Goal: Task Accomplishment & Management: Use online tool/utility

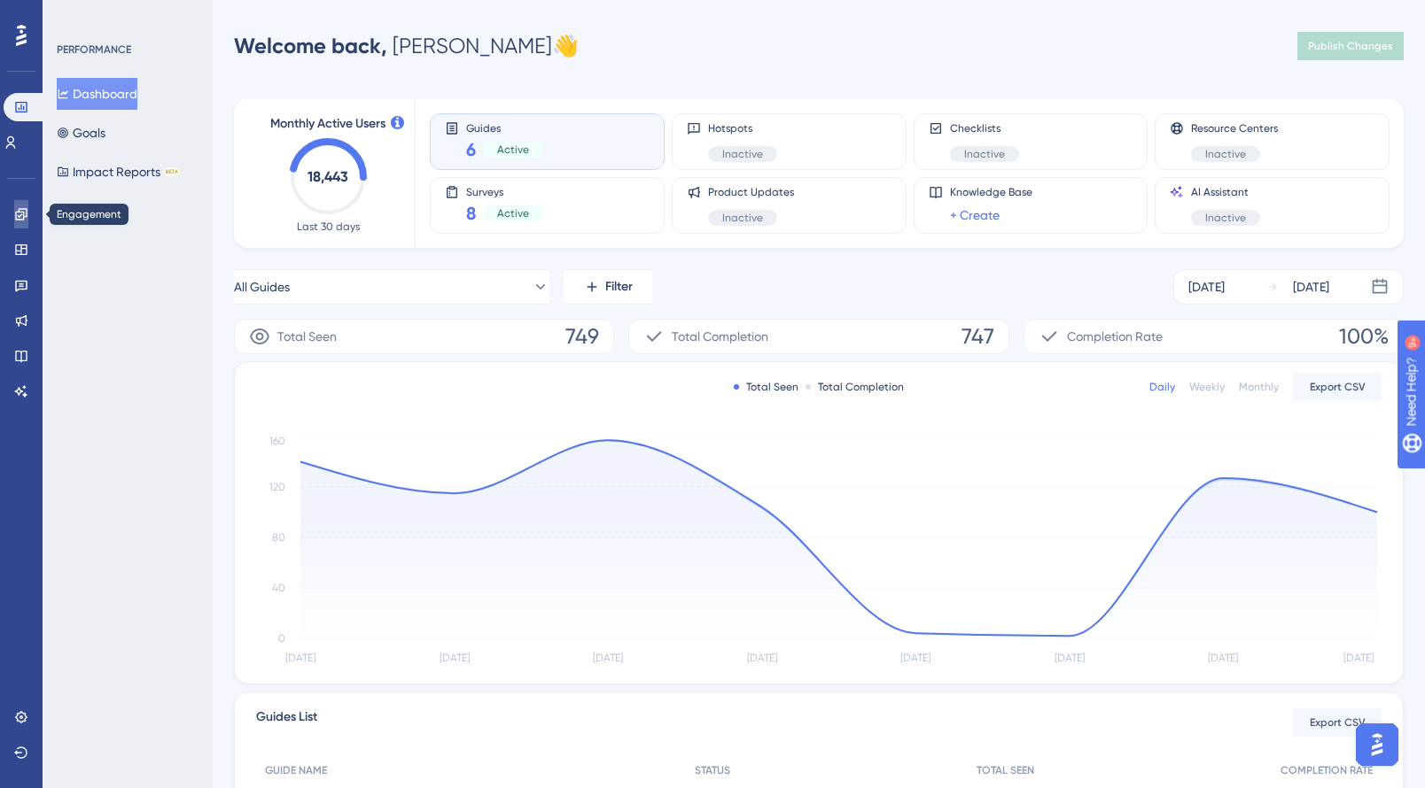
click at [14, 214] on link at bounding box center [21, 214] width 14 height 28
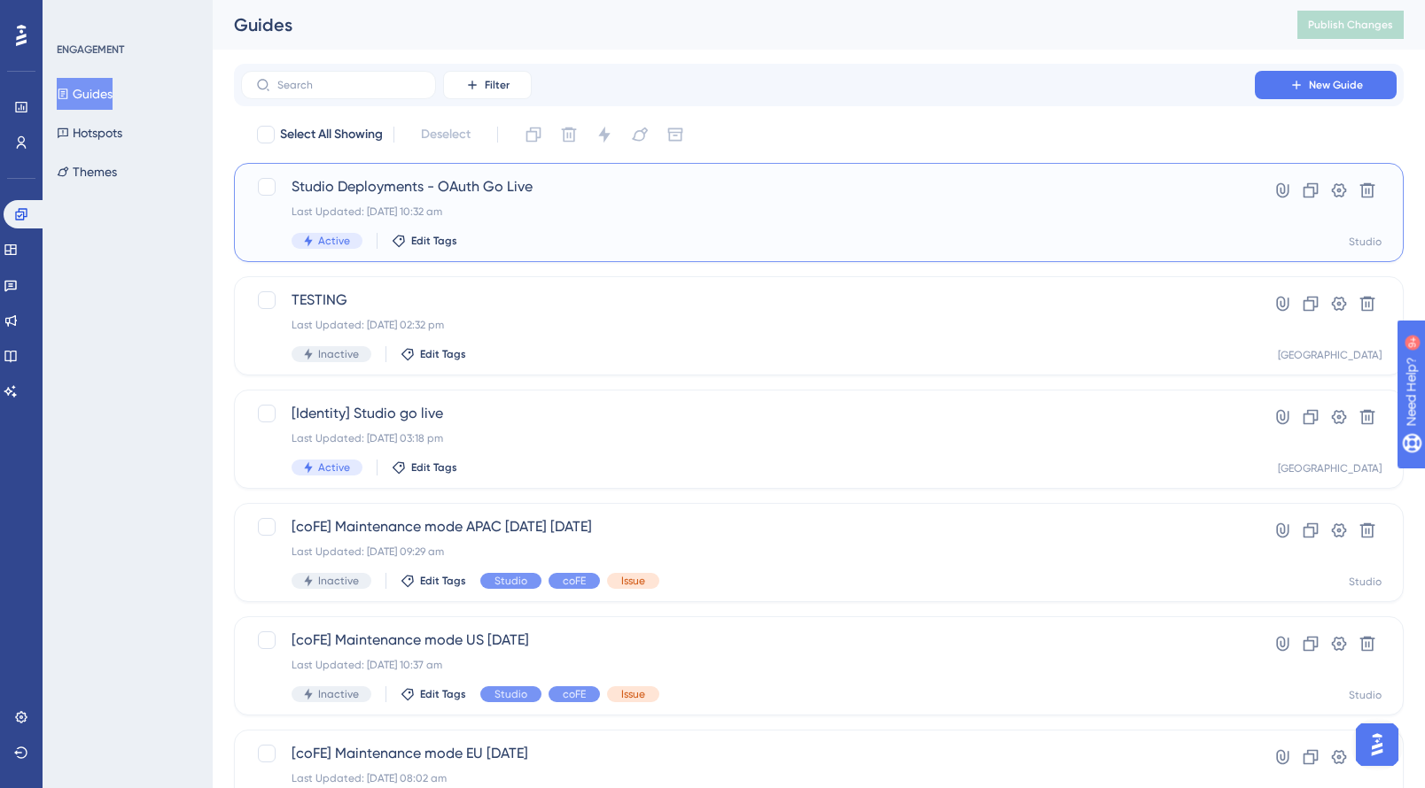
click at [597, 211] on div "Last Updated: [DATE] 10:32 am" at bounding box center [747, 212] width 912 height 14
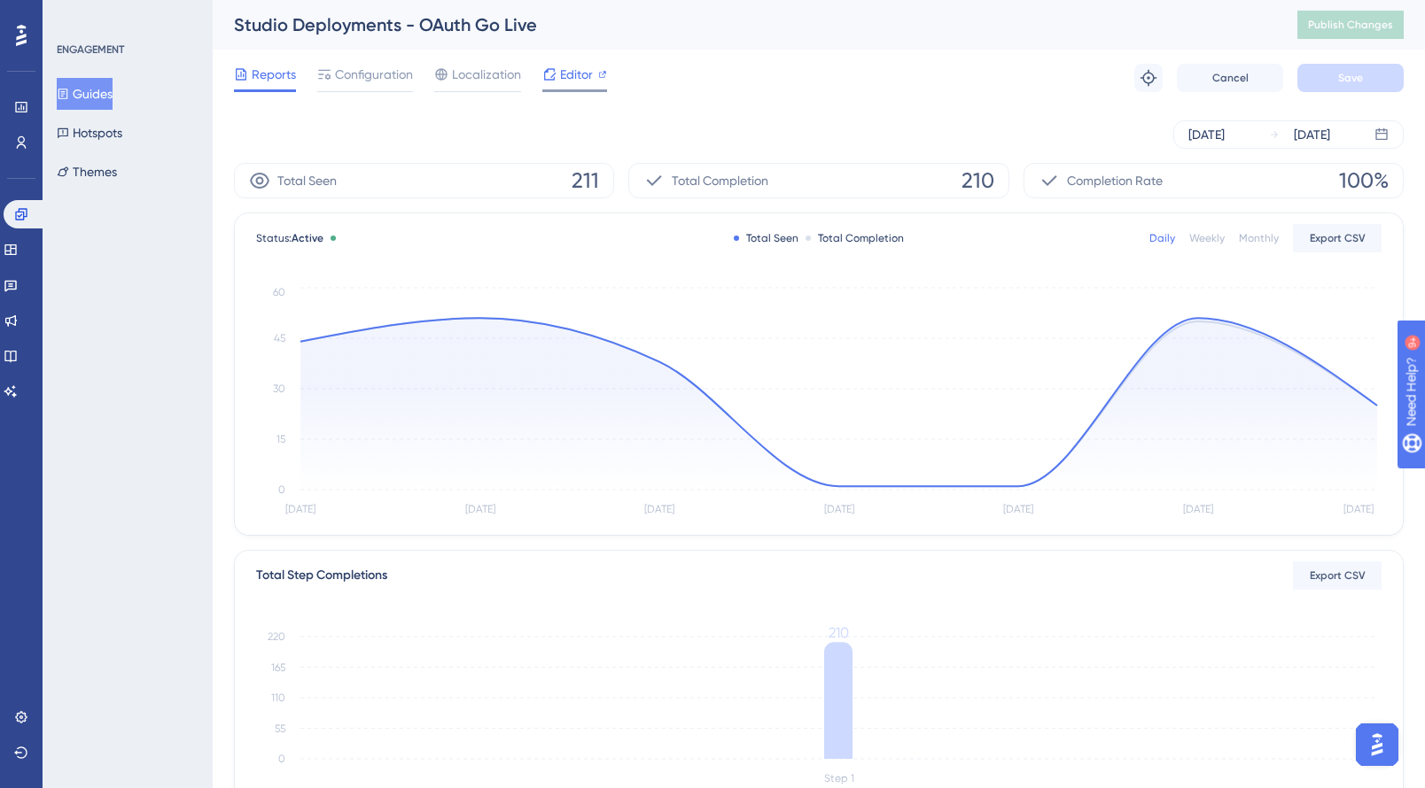
click at [555, 75] on div "Editor" at bounding box center [574, 74] width 65 height 21
click at [564, 65] on span "Editor" at bounding box center [576, 74] width 33 height 21
click at [1337, 20] on span "Publish Changes" at bounding box center [1350, 25] width 85 height 14
drag, startPoint x: 150, startPoint y: 77, endPoint x: 123, endPoint y: 83, distance: 27.3
click at [150, 78] on div "Guides Hotspots Themes" at bounding box center [129, 133] width 144 height 110
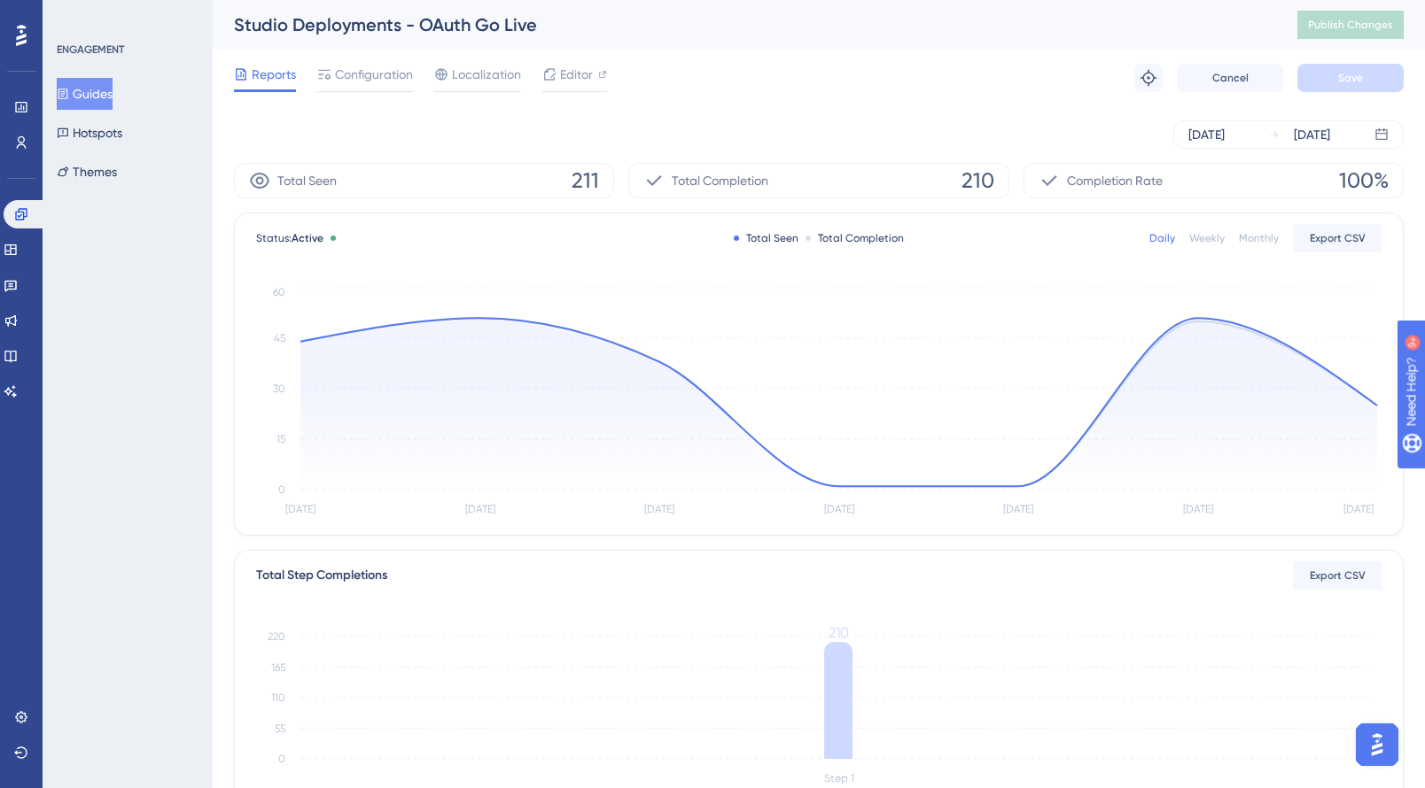
click at [103, 89] on button "Guides" at bounding box center [85, 94] width 56 height 32
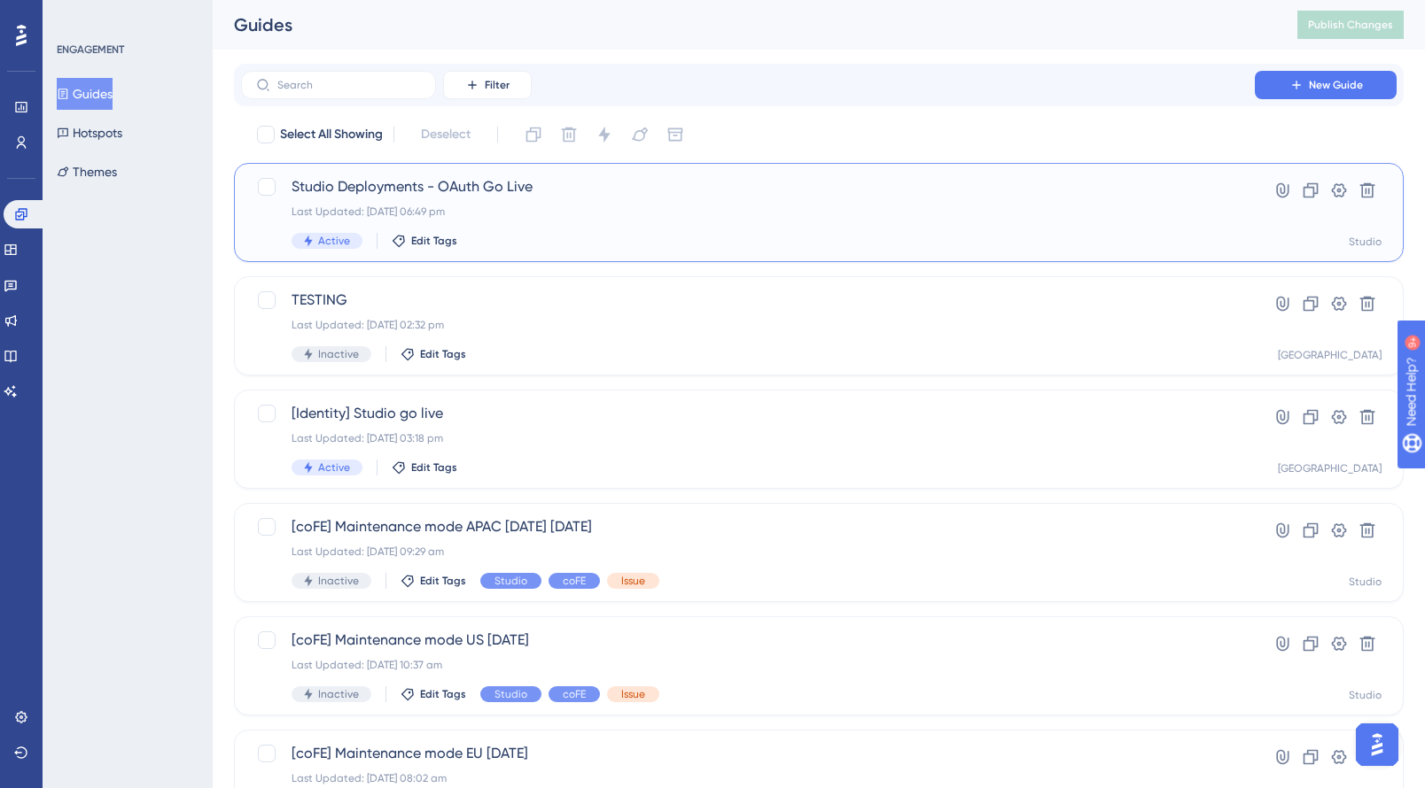
click at [503, 186] on span "Studio Deployments - OAuth Go Live" at bounding box center [747, 186] width 912 height 21
